Goal: Find specific page/section: Find specific page/section

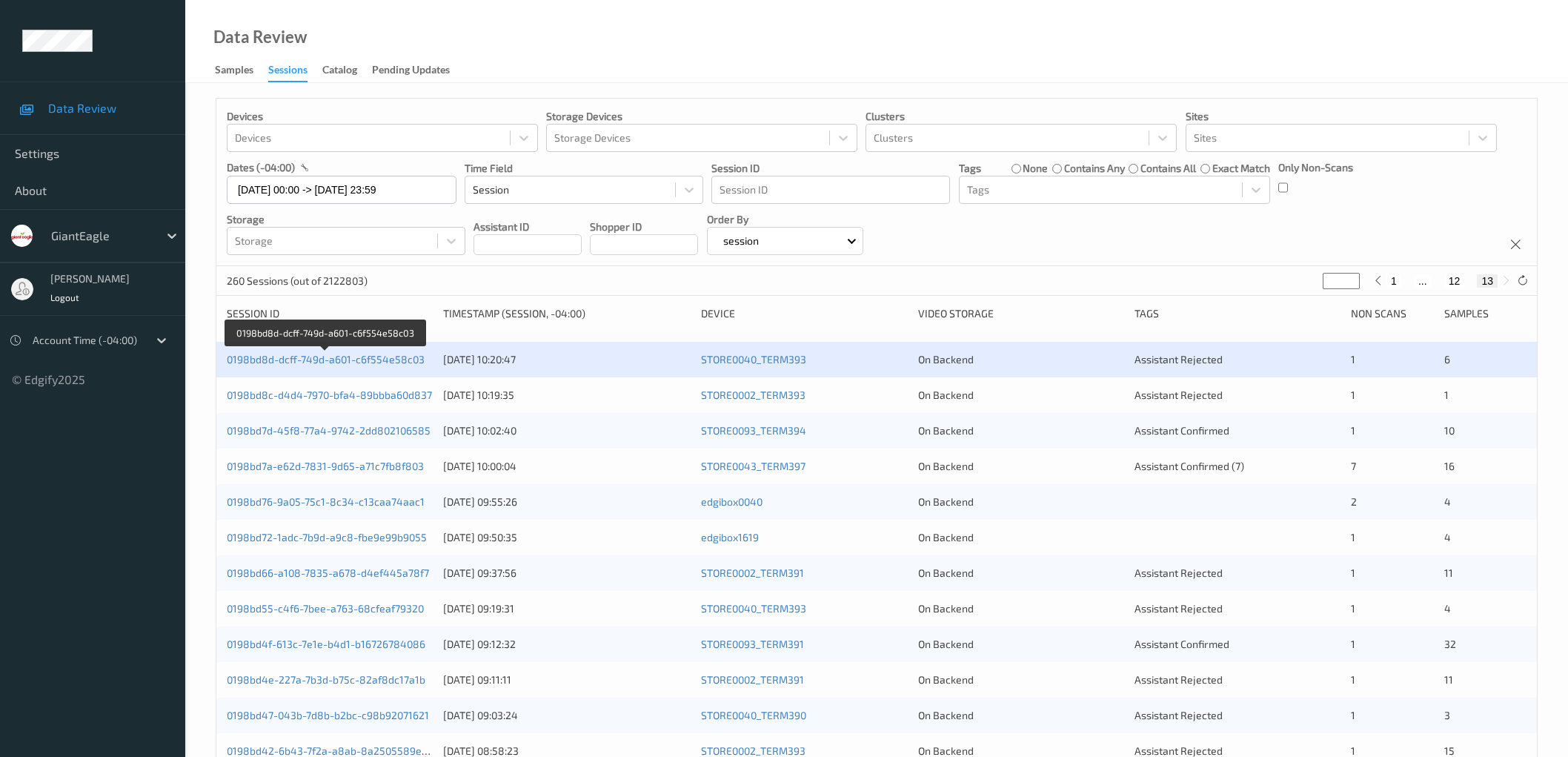
scroll to position [28, 0]
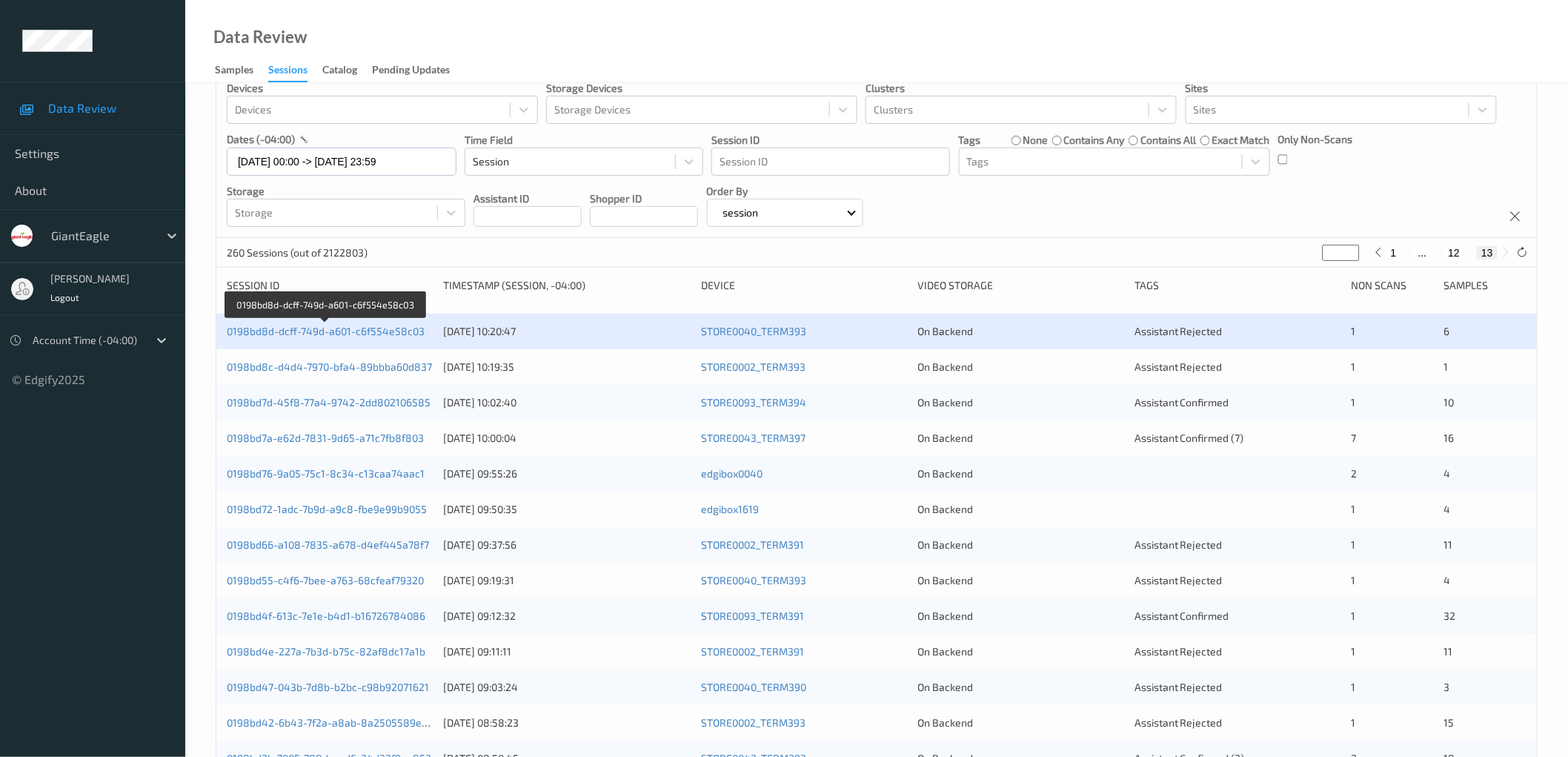
click at [698, 45] on div "Data Review Samples Sessions Catalog Pending Updates" at bounding box center [876, 41] width 1383 height 83
